Goal: Information Seeking & Learning: Learn about a topic

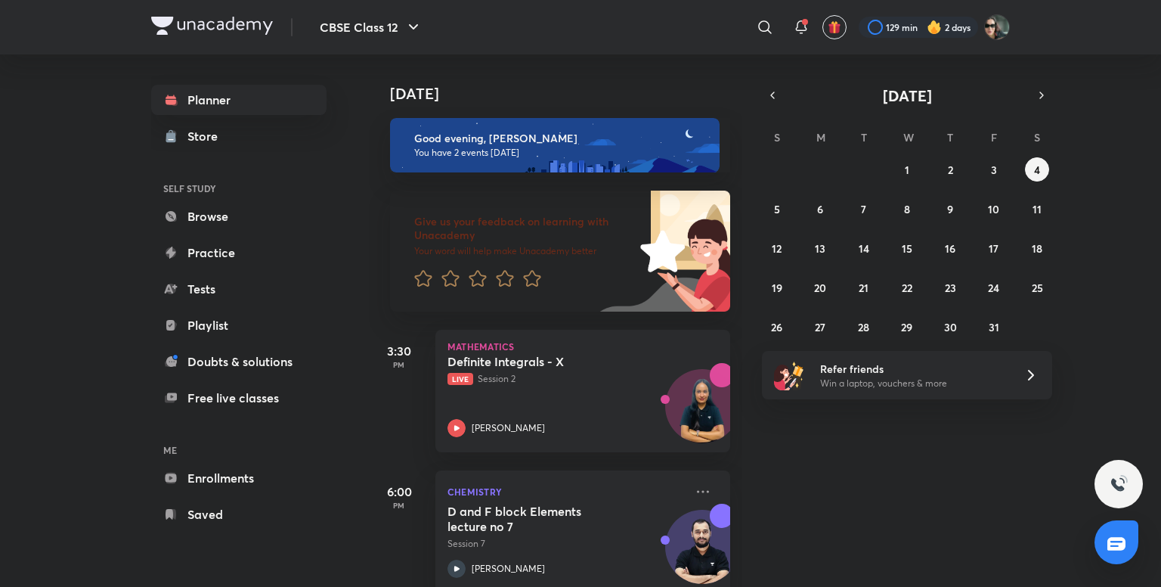
click at [581, 79] on div "[DATE]" at bounding box center [557, 78] width 377 height 48
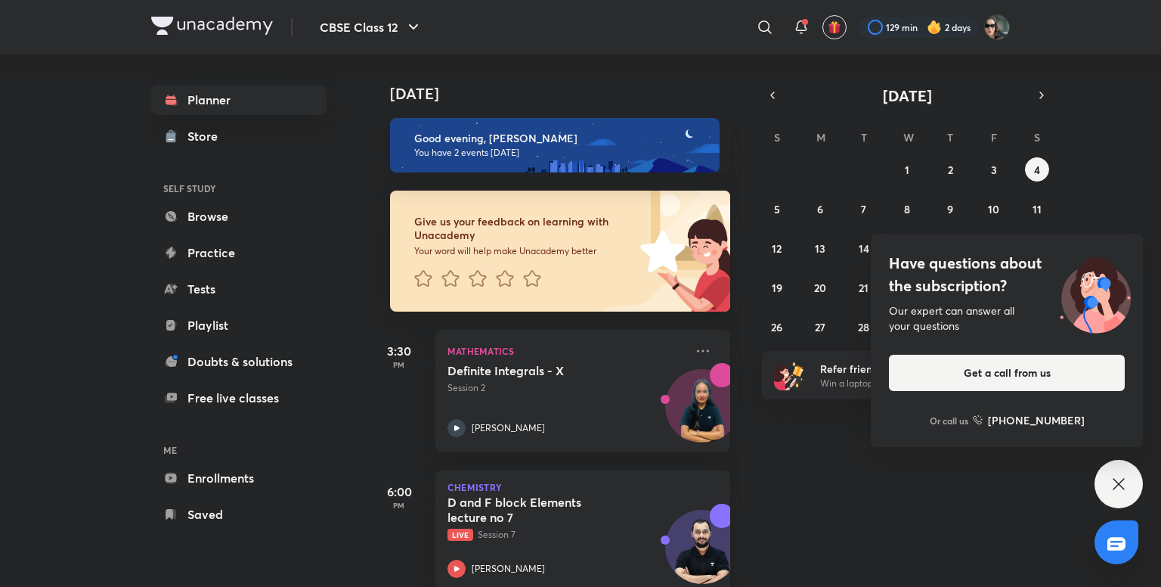
scroll to position [29, 0]
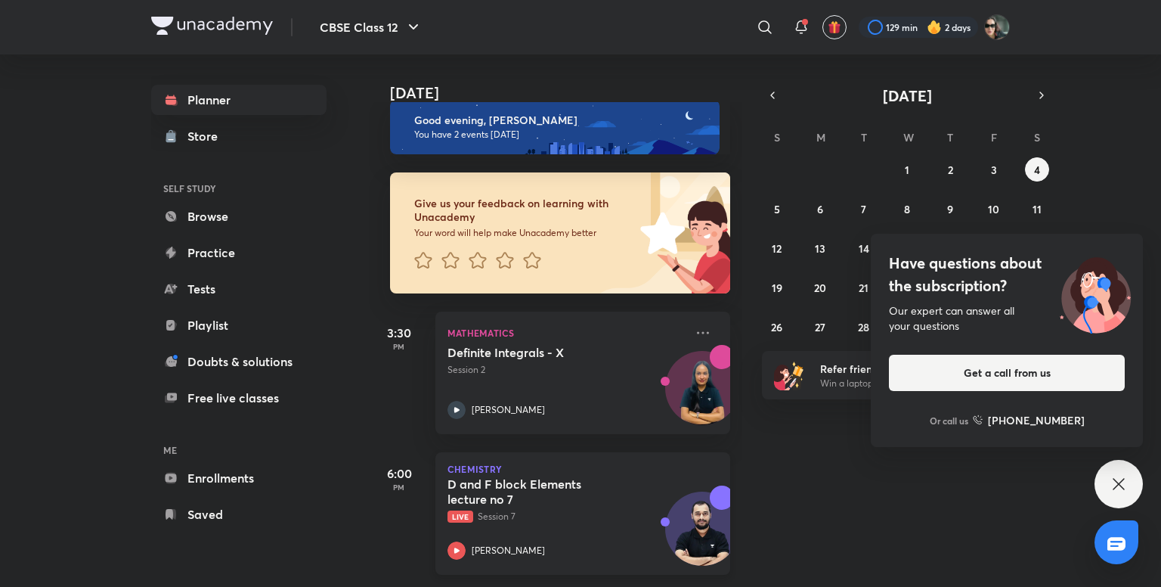
click at [593, 482] on h5 "D and F block Elements lecture no 7" at bounding box center [542, 491] width 188 height 30
